Goal: Find specific page/section: Find specific page/section

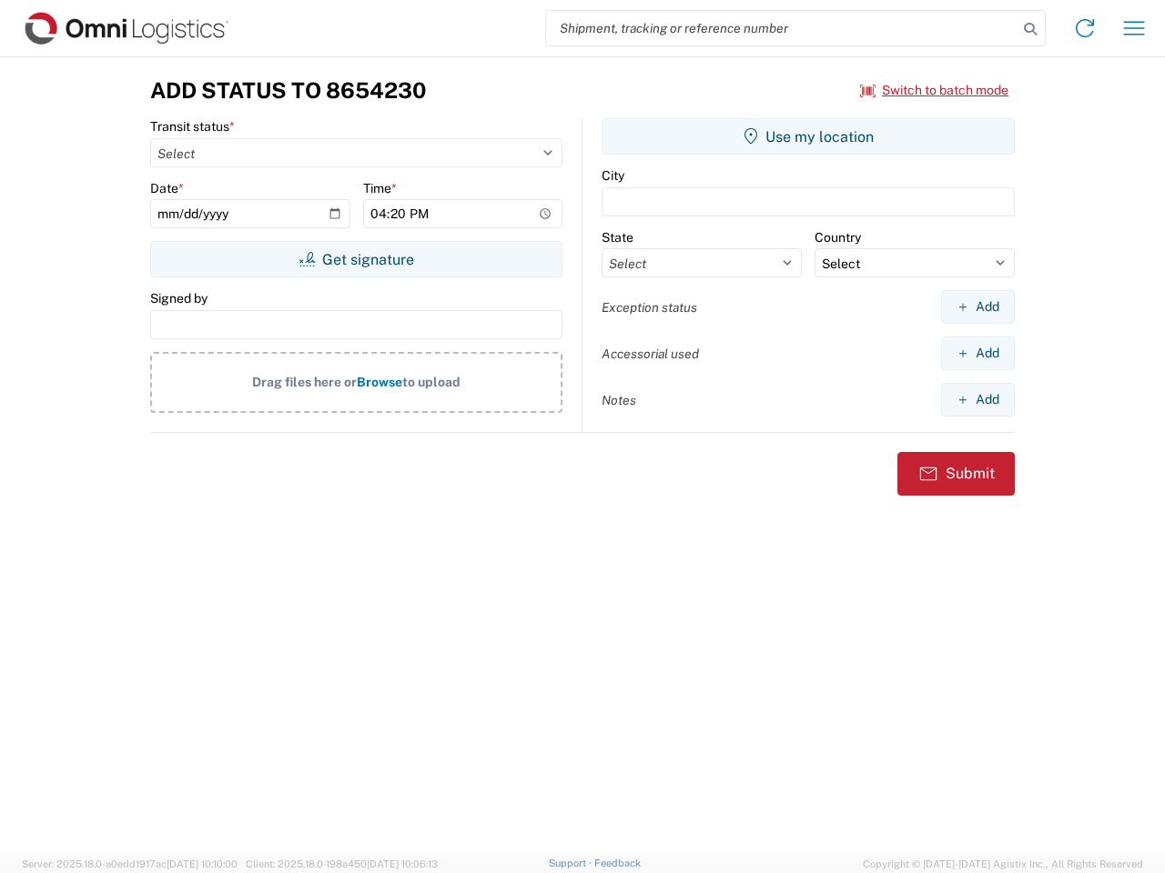
click at [782, 28] on input "search" at bounding box center [781, 28] width 471 height 35
click at [1030, 29] on icon at bounding box center [1029, 28] width 25 height 25
click at [1084, 28] on icon at bounding box center [1084, 28] width 29 height 29
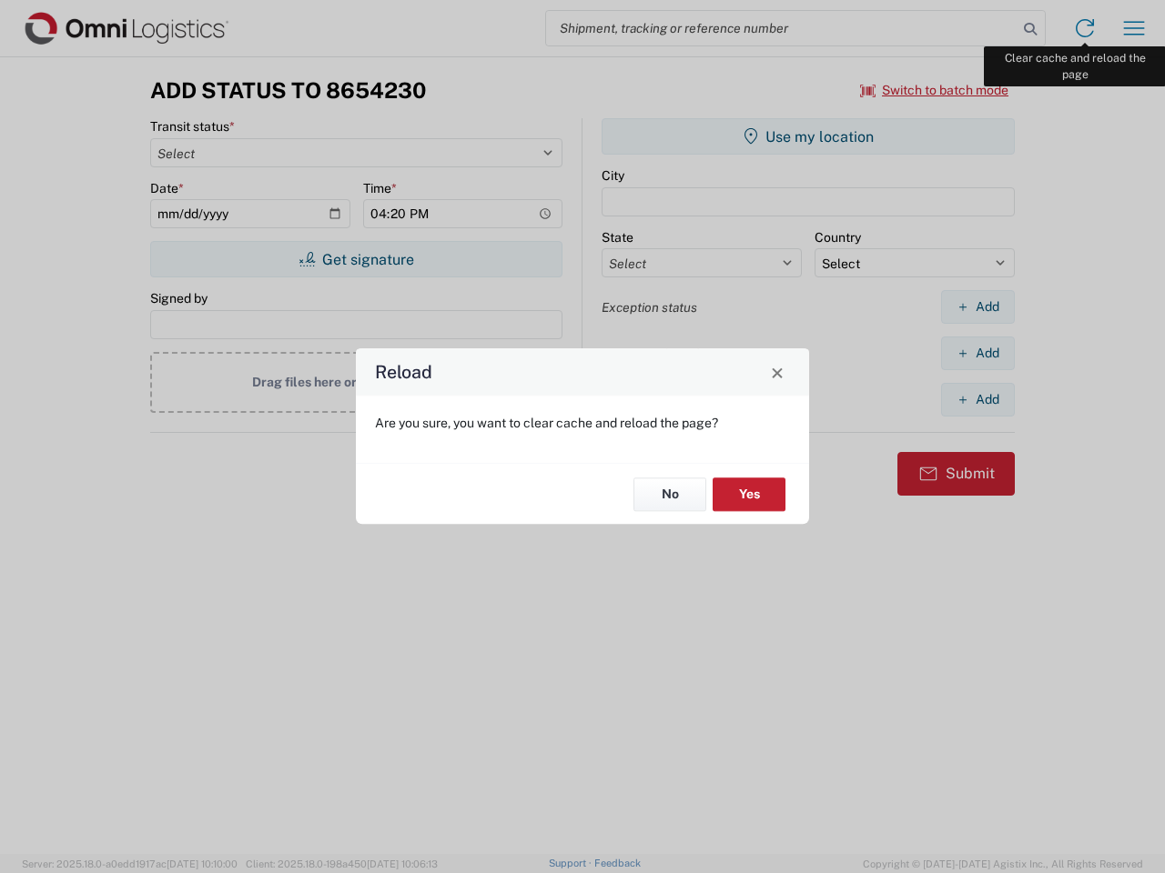
click at [1134, 28] on div "Reload Are you sure, you want to clear cache and reload the page? No Yes" at bounding box center [582, 436] width 1165 height 873
click at [934, 90] on div "Reload Are you sure, you want to clear cache and reload the page? No Yes" at bounding box center [582, 436] width 1165 height 873
click at [356, 259] on div "Reload Are you sure, you want to clear cache and reload the page? No Yes" at bounding box center [582, 436] width 1165 height 873
click at [808, 136] on div "Reload Are you sure, you want to clear cache and reload the page? No Yes" at bounding box center [582, 436] width 1165 height 873
click at [977, 307] on div "Reload Are you sure, you want to clear cache and reload the page? No Yes" at bounding box center [582, 436] width 1165 height 873
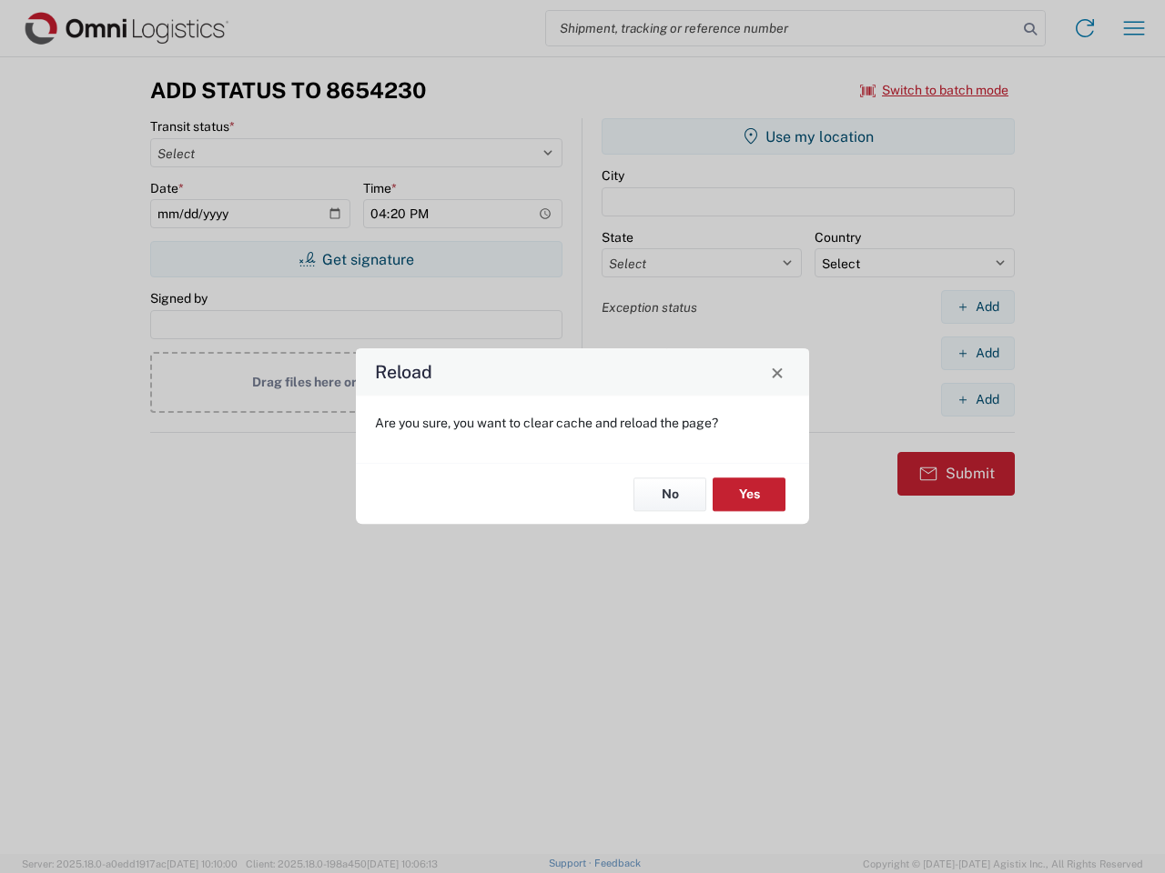
click at [977, 353] on div "Reload Are you sure, you want to clear cache and reload the page? No Yes" at bounding box center [582, 436] width 1165 height 873
click at [977, 399] on div "Reload Are you sure, you want to clear cache and reload the page? No Yes" at bounding box center [582, 436] width 1165 height 873
